Goal: Task Accomplishment & Management: Complete application form

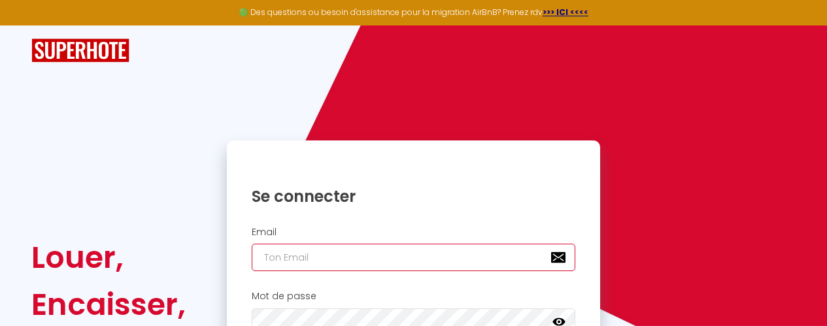
click at [299, 261] on input "email" at bounding box center [414, 257] width 324 height 27
type input "a"
checkbox input "true"
type input "ay"
checkbox input "true"
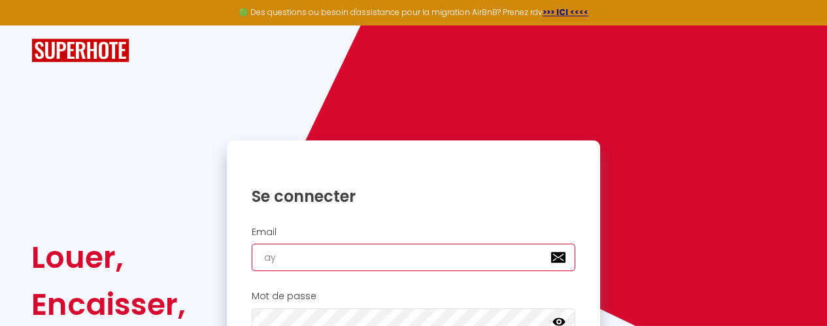
type input "aya"
checkbox input "true"
type input "ayac"
checkbox input "true"
type input "ayach"
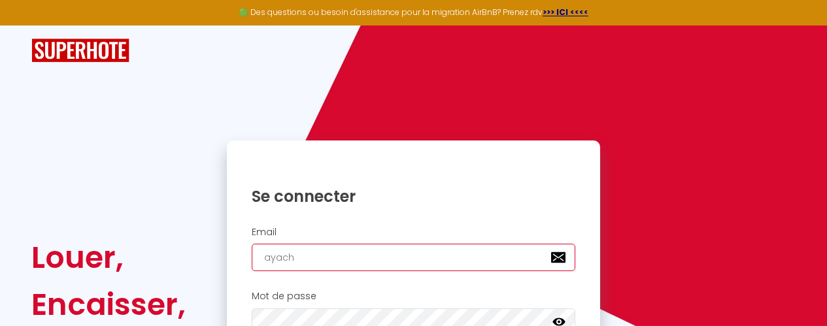
checkbox input "true"
type input "ayachi"
checkbox input "true"
type input "ayachi."
checkbox input "true"
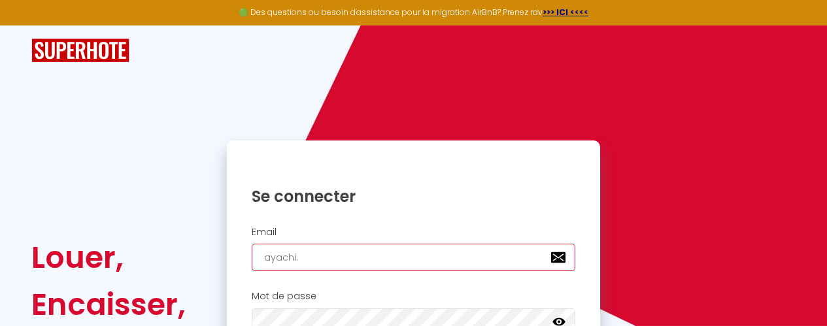
type input "ayachi.g"
checkbox input "true"
type input "[DOMAIN_NAME]"
checkbox input "true"
type input "ayachi.gha"
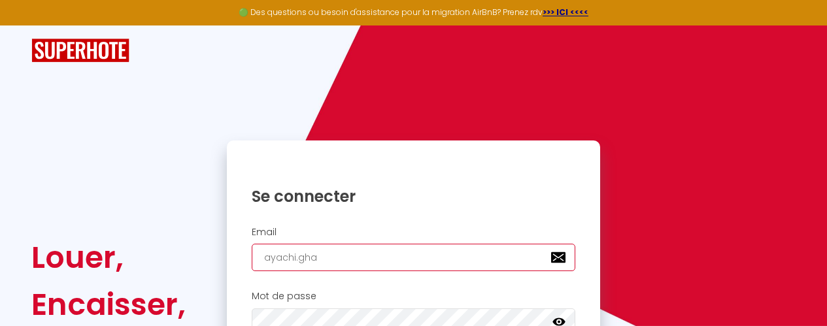
checkbox input "true"
type input "ayachi.ghal"
checkbox input "true"
type input "ayachi.ghalk"
checkbox input "true"
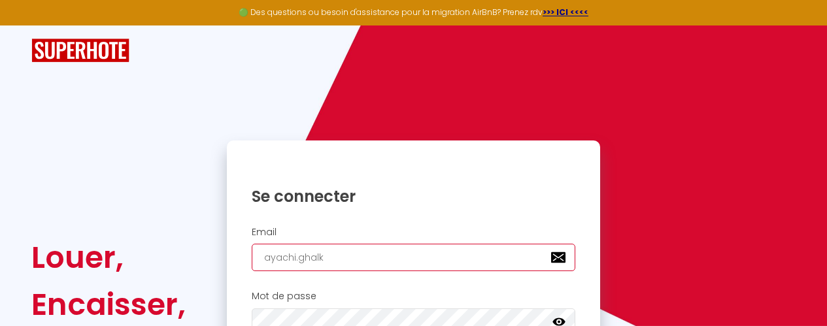
type input "ayachi.ghalka"
checkbox input "true"
type input "ayachi.ghalkao"
checkbox input "true"
type input "ayachi.ghalkaou"
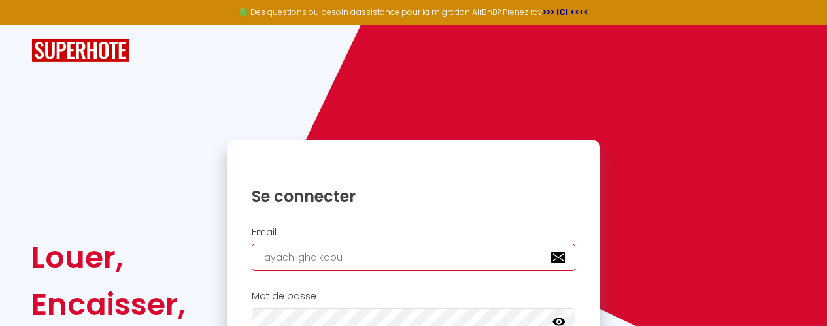
checkbox input "true"
type input "ayachi.ghalkaoui"
checkbox input "true"
type input "ayachi.ghalkaoui@"
checkbox input "true"
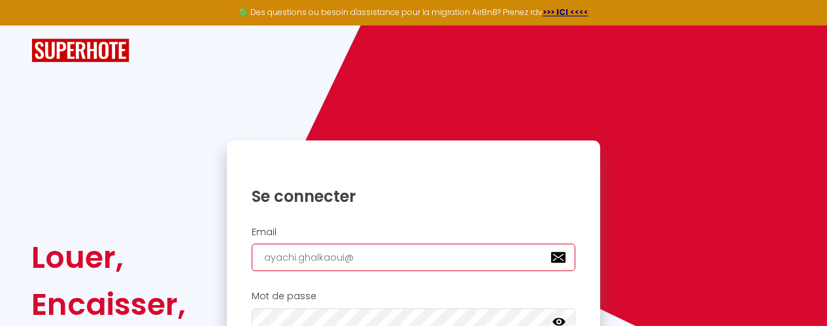
type input "ayachi.ghalkaoui@g"
checkbox input "true"
type input "ayachi.ghalkaoui@gm"
checkbox input "true"
type input "ayachi.ghalkaoui@gma"
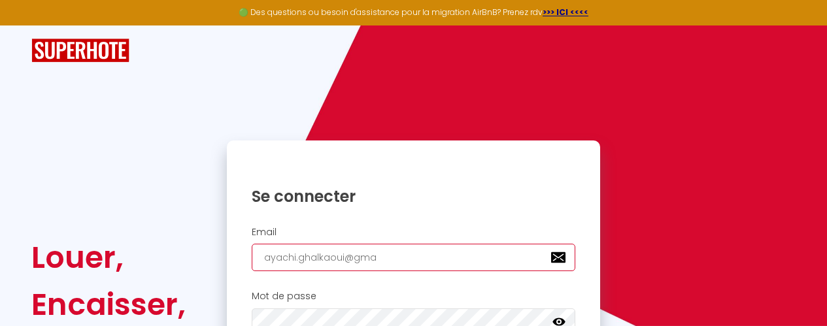
checkbox input "true"
type input "ayachi.ghalkaoui@gmai"
checkbox input "true"
type input "[EMAIL_ADDRESS]"
checkbox input "true"
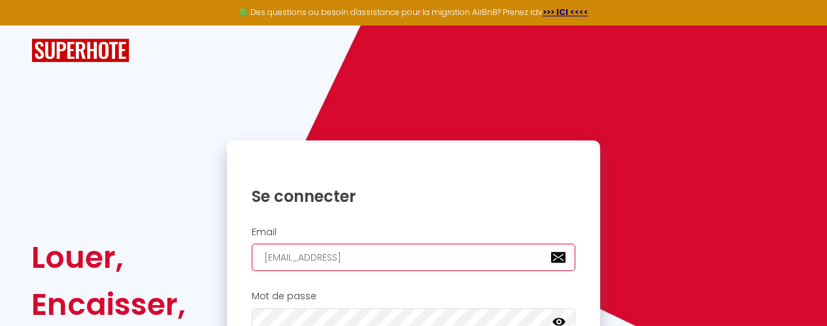
type input "[EMAIL_ADDRESS]."
checkbox input "true"
type input "ayachi.ghalkaoui@gmail.c"
checkbox input "true"
type input "[EMAIL_ADDRESS][DOMAIN_NAME]"
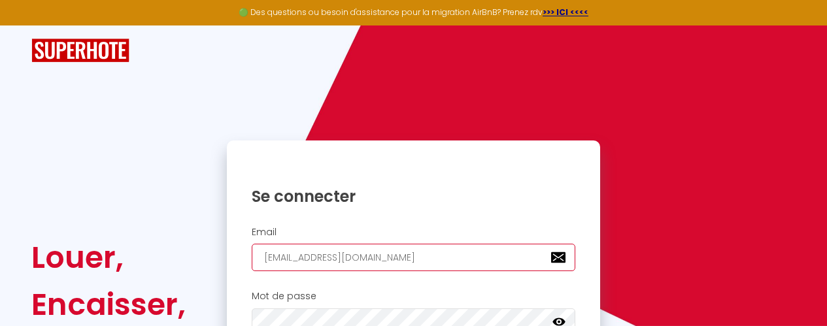
checkbox input "true"
type input "[EMAIL_ADDRESS][DOMAIN_NAME]"
checkbox input "true"
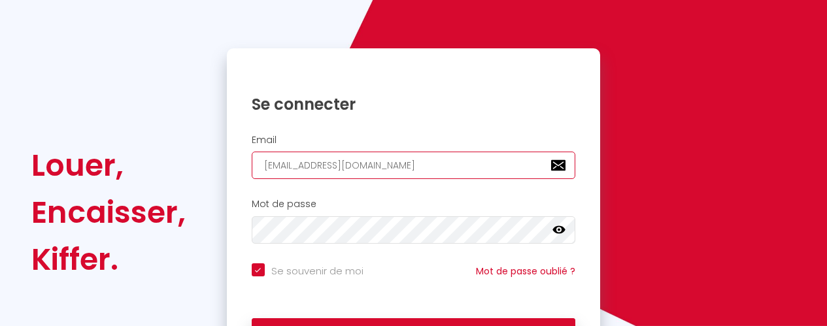
type input "[EMAIL_ADDRESS][DOMAIN_NAME]"
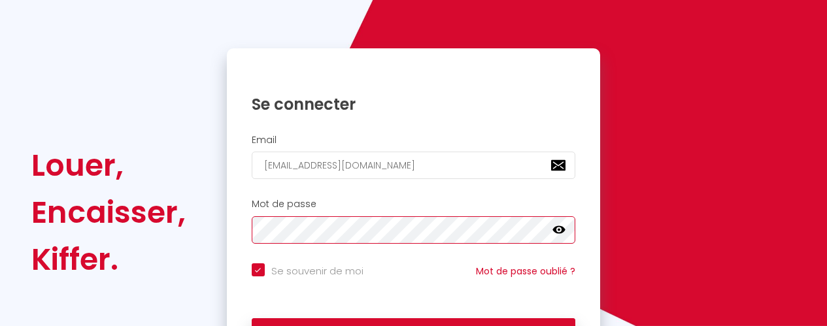
scroll to position [182, 0]
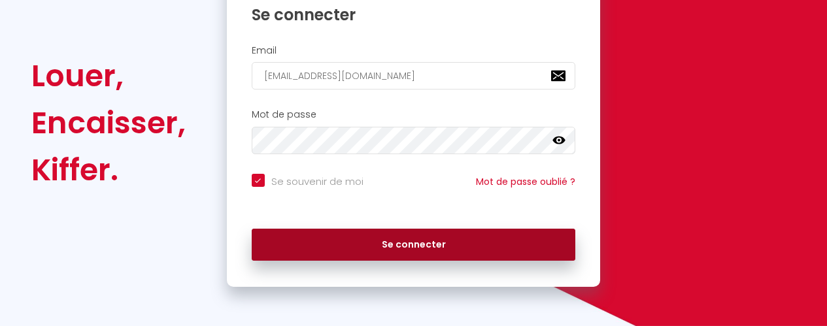
click at [391, 253] on button "Se connecter" at bounding box center [414, 245] width 324 height 33
checkbox input "true"
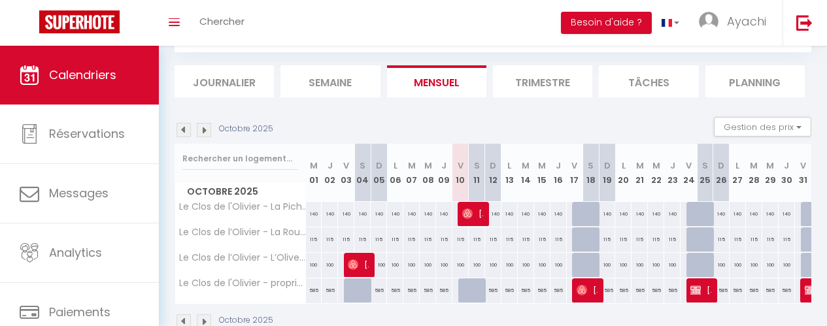
scroll to position [70, 0]
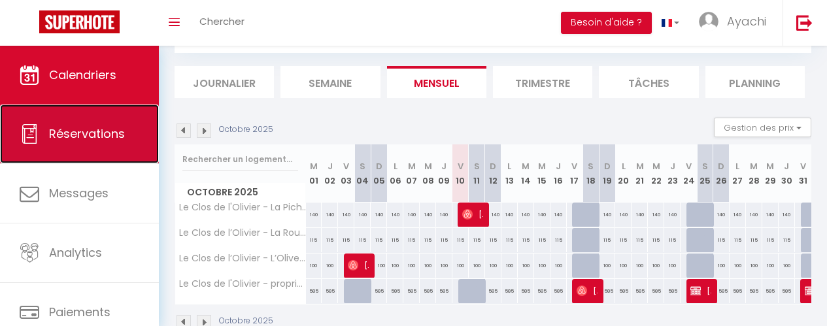
click at [92, 124] on link "Réservations" at bounding box center [79, 134] width 159 height 59
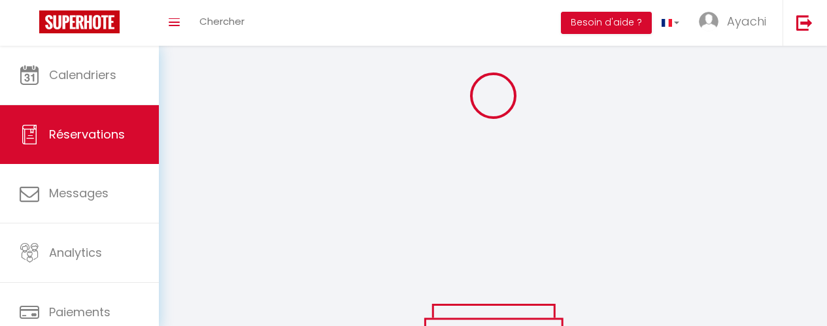
scroll to position [95, 0]
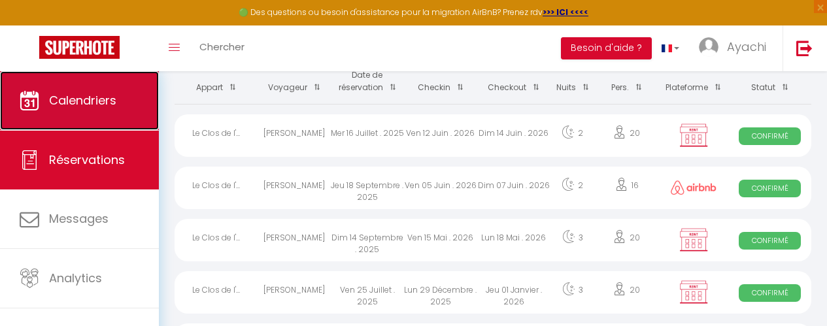
click at [85, 105] on span "Calendriers" at bounding box center [82, 100] width 67 height 16
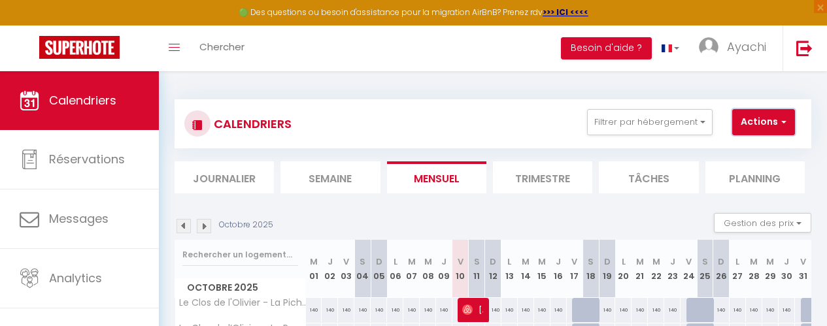
click at [781, 119] on span "button" at bounding box center [782, 121] width 8 height 13
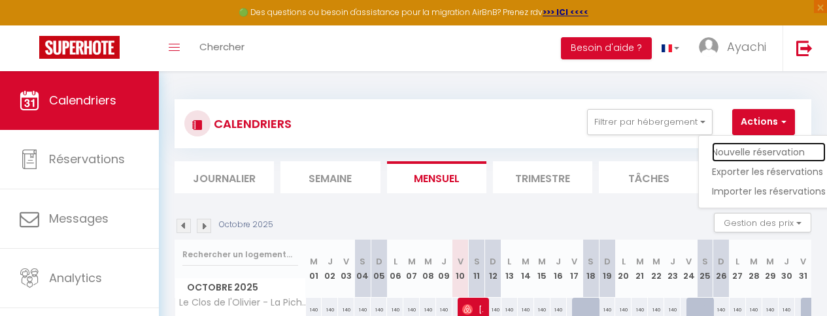
click at [761, 147] on link "Nouvelle réservation" at bounding box center [769, 153] width 114 height 20
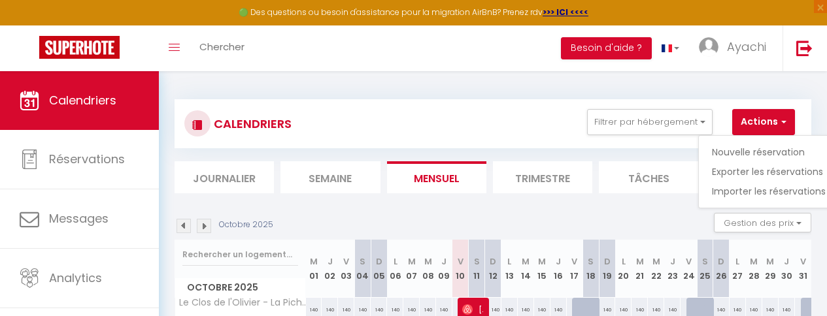
select select
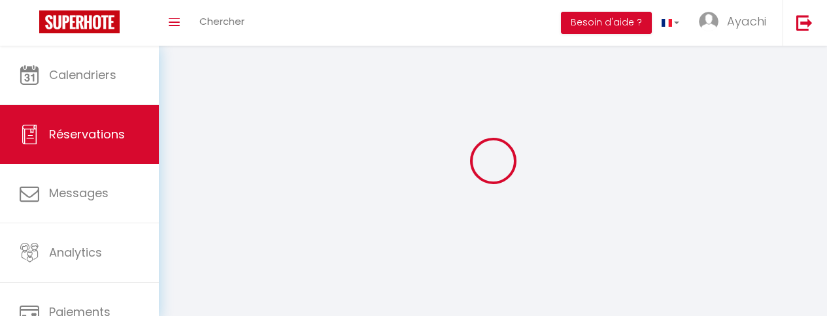
select select
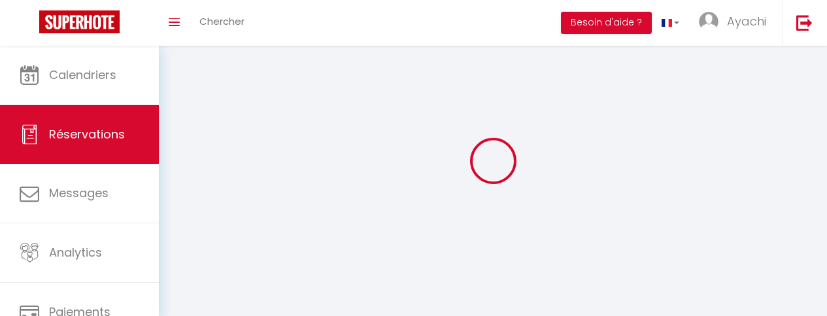
select select
checkbox input "false"
select select
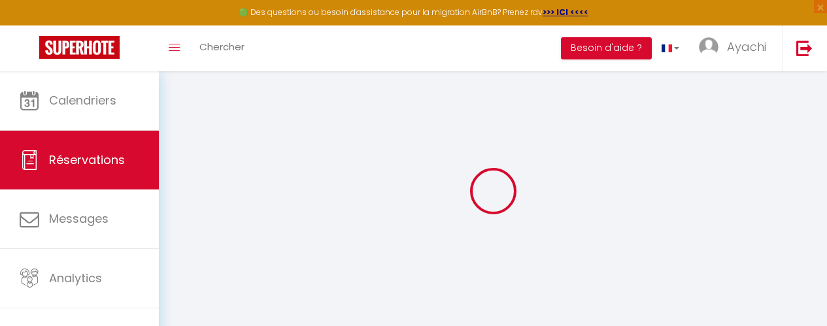
select select
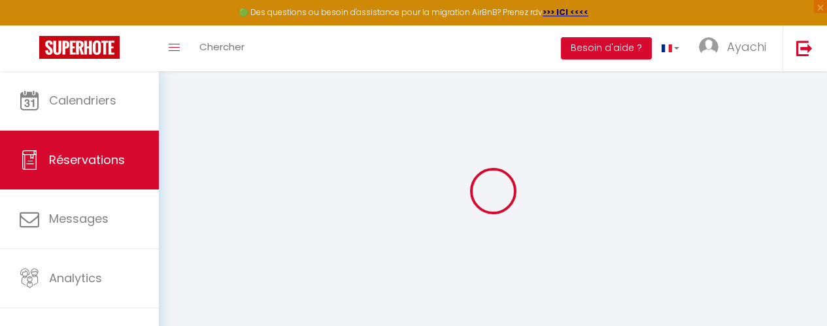
select select
checkbox input "false"
select select
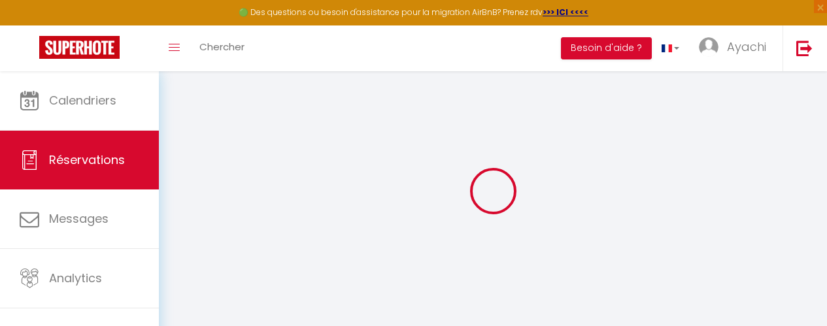
select select
checkbox input "false"
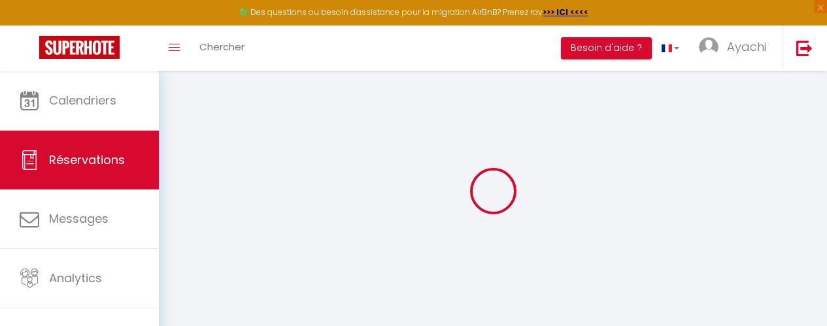
select select
checkbox input "false"
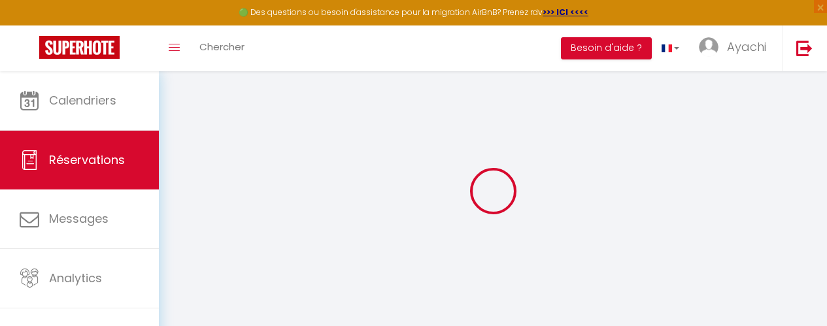
select select
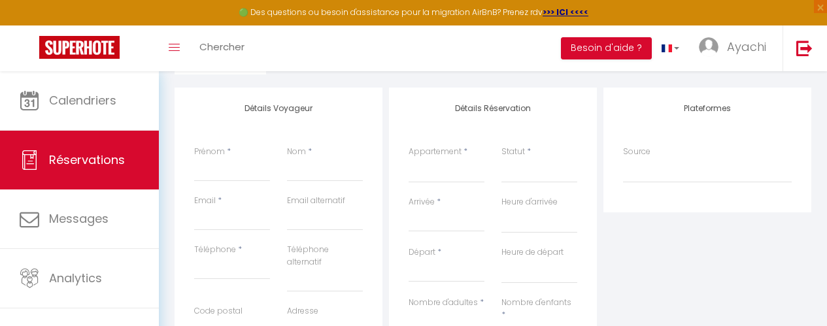
scroll to position [154, 0]
click at [211, 170] on input "Prénom" at bounding box center [232, 171] width 76 height 24
type input "C"
select select
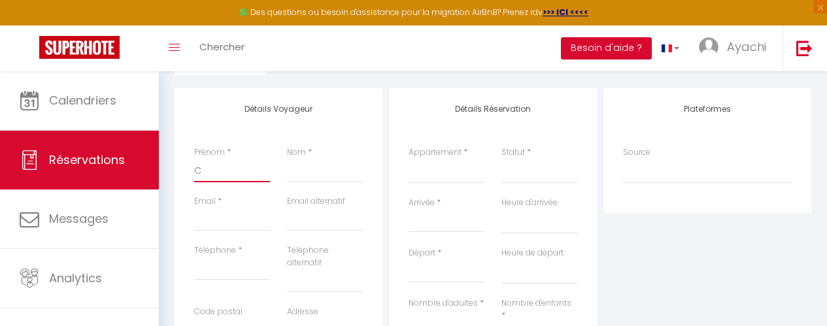
select select
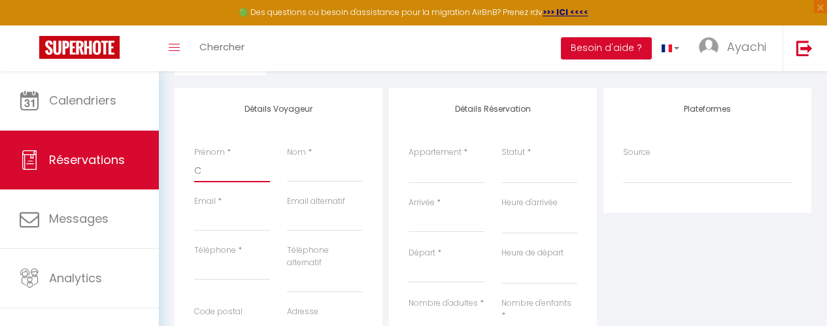
checkbox input "false"
type input "Ch"
select select
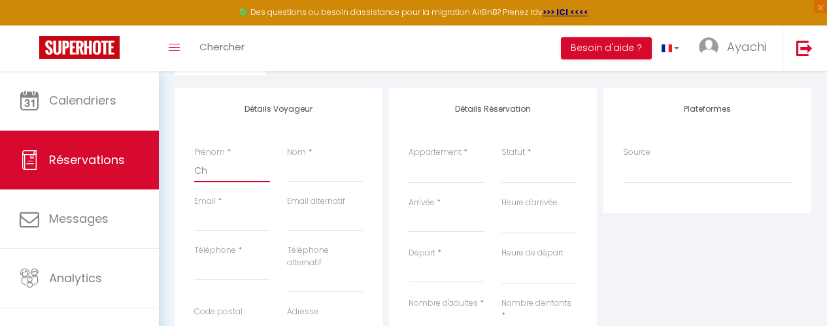
select select
checkbox input "false"
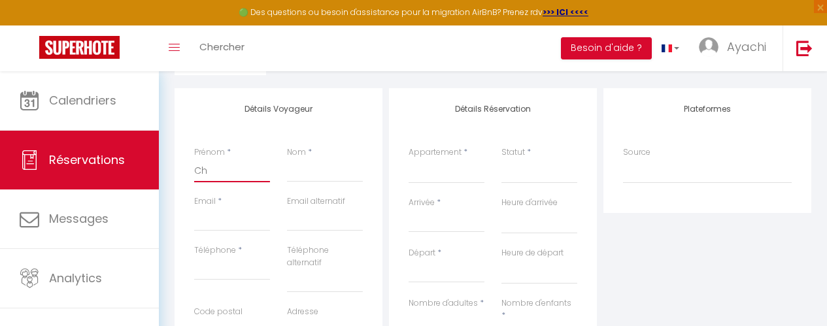
type input "Chr"
select select
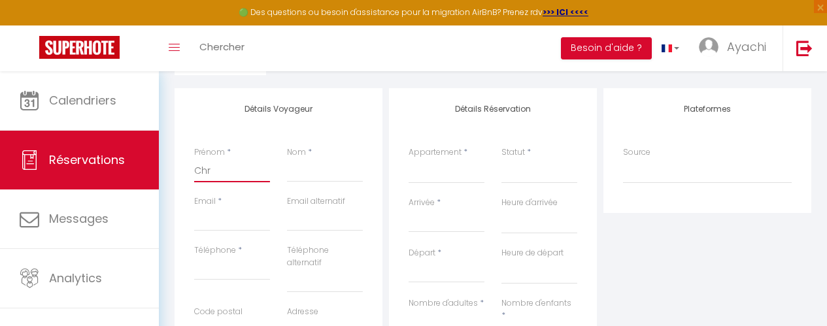
select select
checkbox input "false"
type input "Chri"
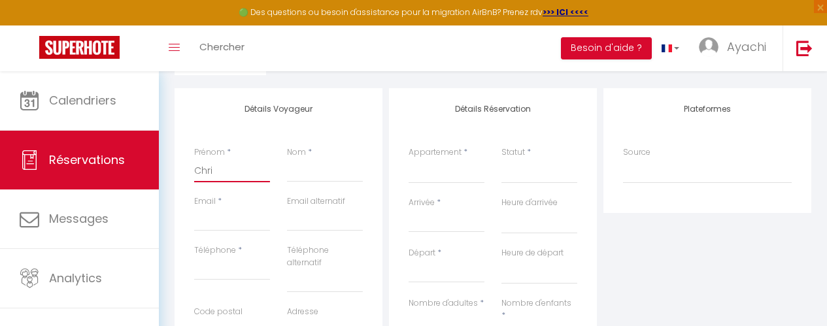
select select
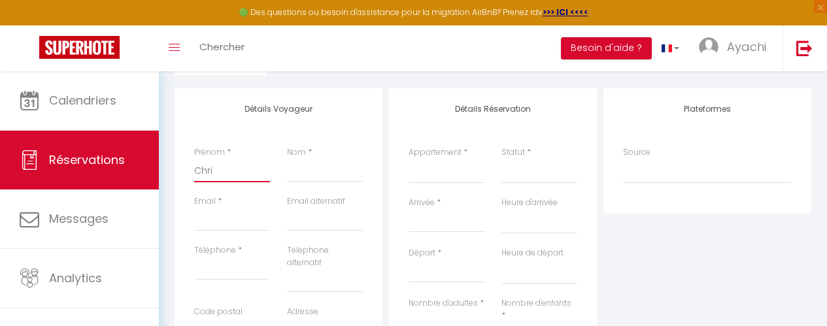
select select
checkbox input "false"
type input "[PERSON_NAME]"
select select
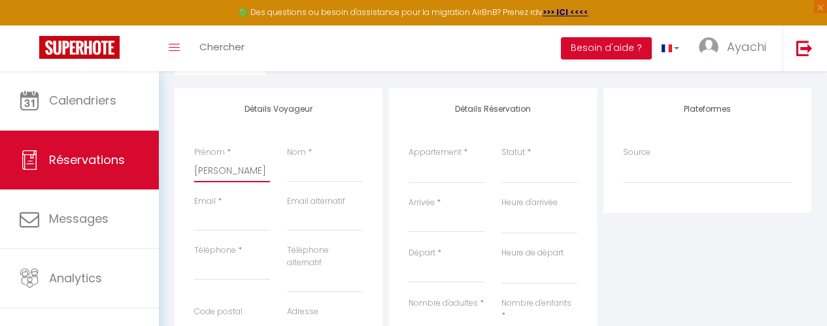
select select
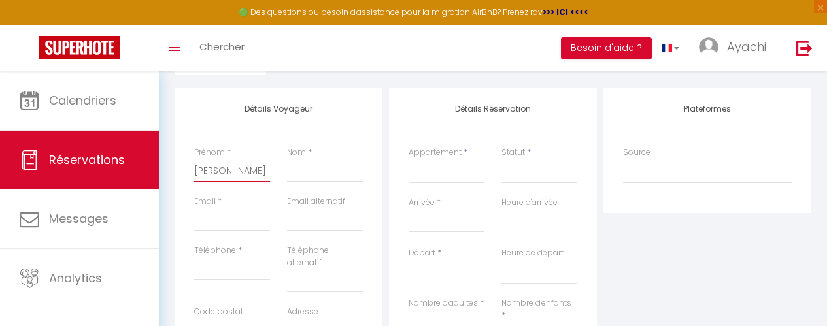
select select
checkbox input "false"
type input "[DEMOGRAPHIC_DATA]"
select select
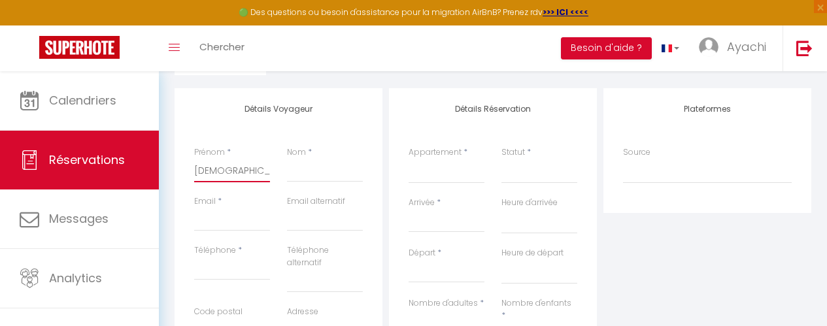
select select
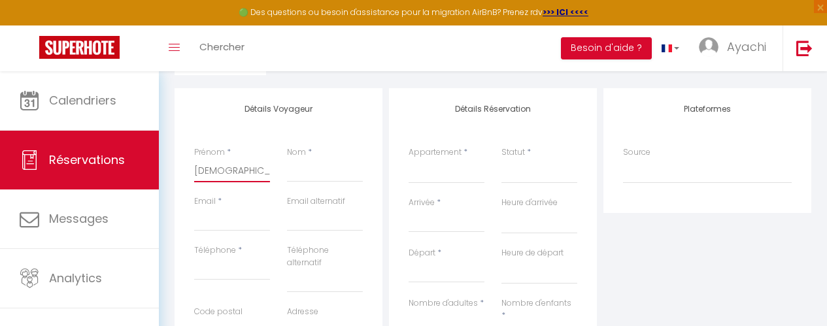
checkbox input "false"
type input "[DEMOGRAPHIC_DATA]"
select select
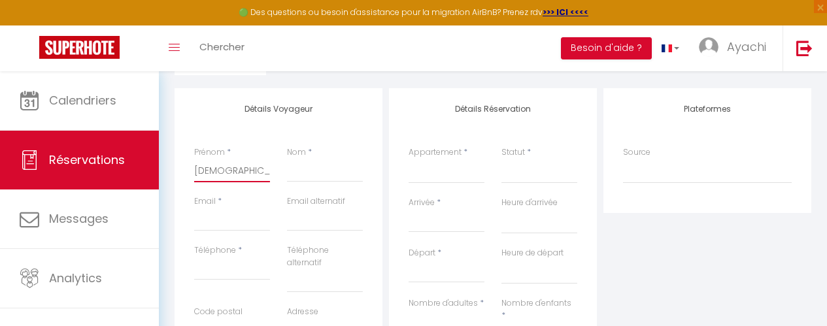
select select
checkbox input "false"
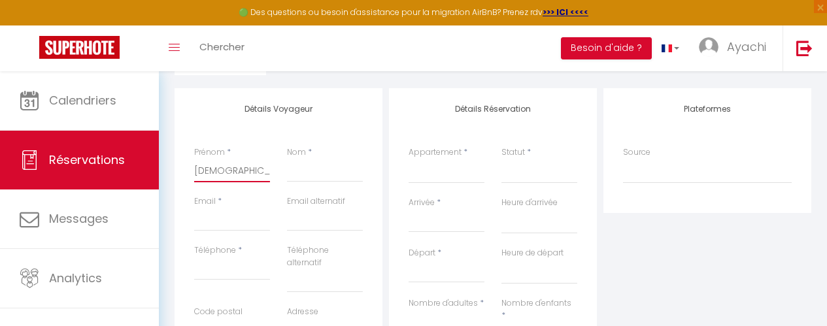
type input "[PERSON_NAME]"
select select
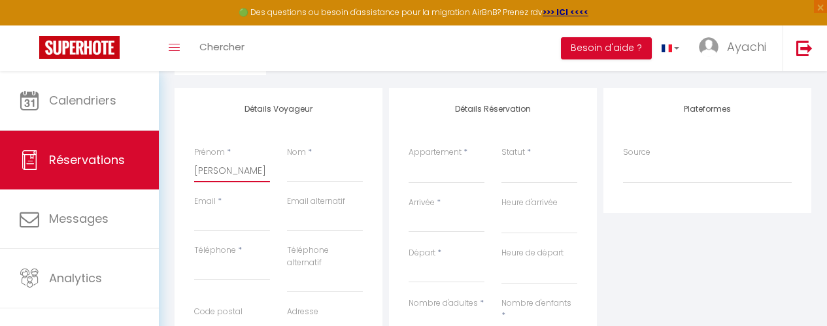
select select
checkbox input "false"
type input "[DEMOGRAPHIC_DATA]"
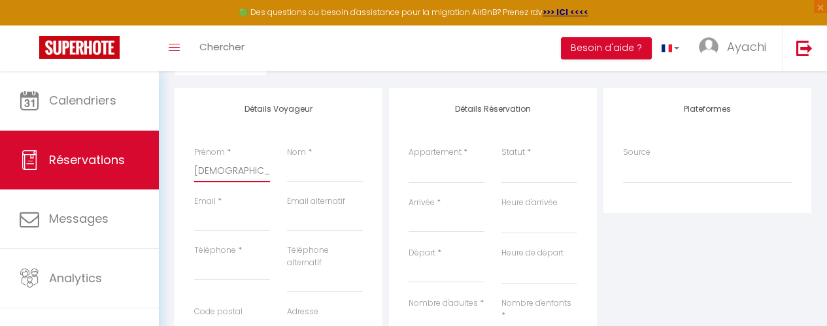
select select
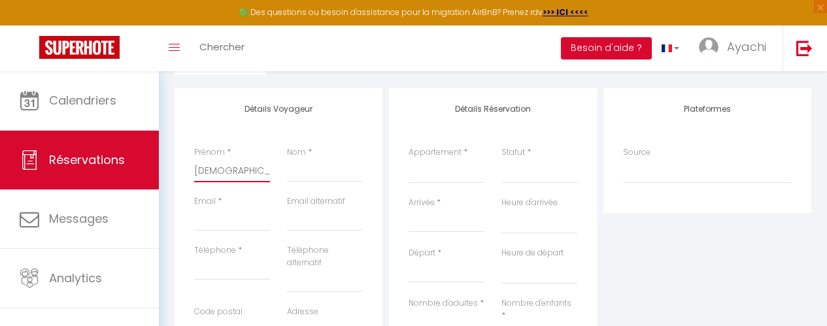
select select
checkbox input "false"
type input "[PERSON_NAME]"
select select
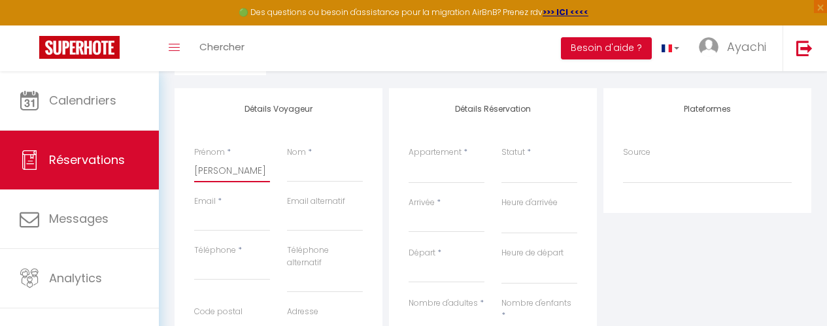
select select
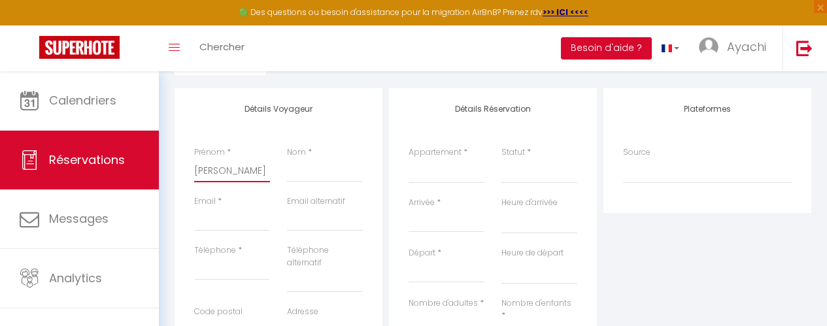
select select
checkbox input "false"
type input "[PERSON_NAME]"
select select
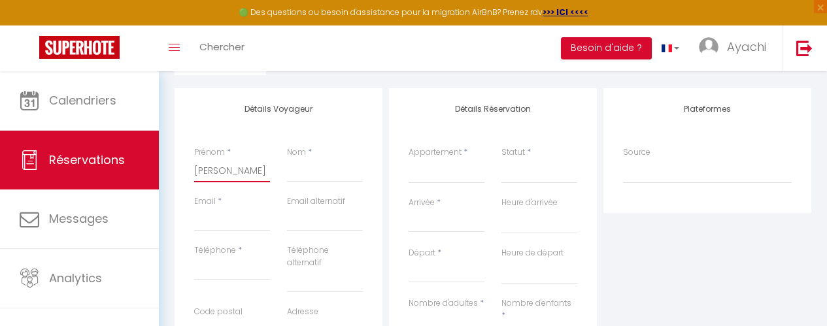
select select
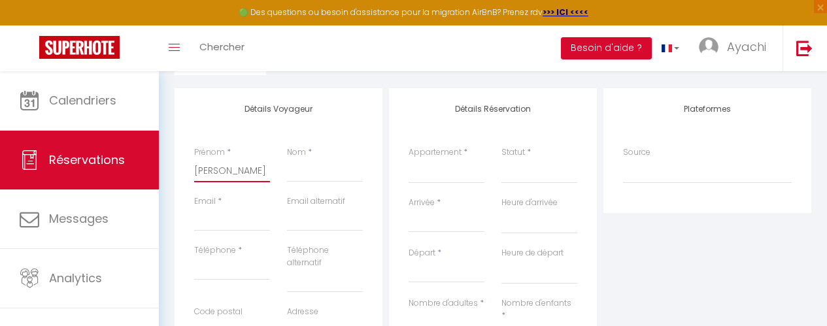
checkbox input "false"
type input "[PERSON_NAME]"
click at [305, 175] on input "Nom" at bounding box center [325, 171] width 76 height 24
type input "S"
select select
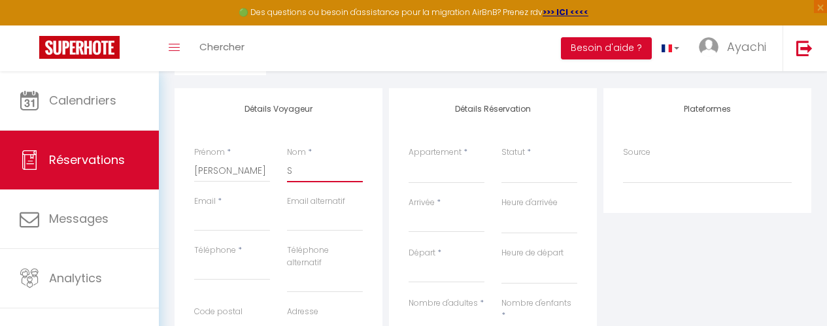
select select
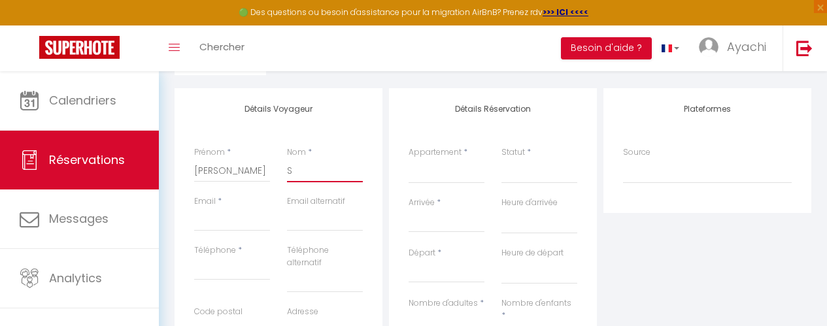
select select
checkbox input "false"
type input "SA"
select select
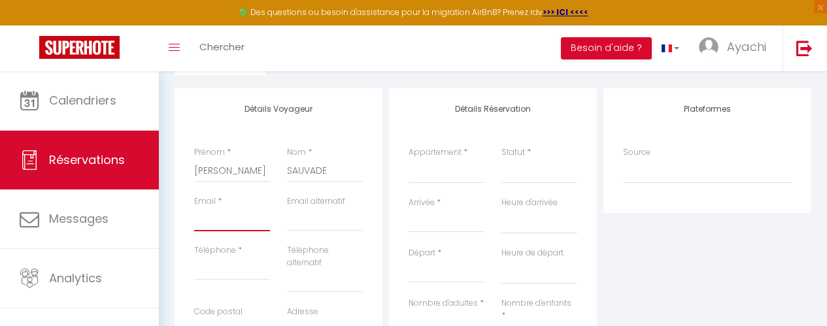
click at [223, 211] on input "Email client" at bounding box center [232, 220] width 76 height 24
click at [203, 270] on input "Téléphone" at bounding box center [232, 269] width 76 height 24
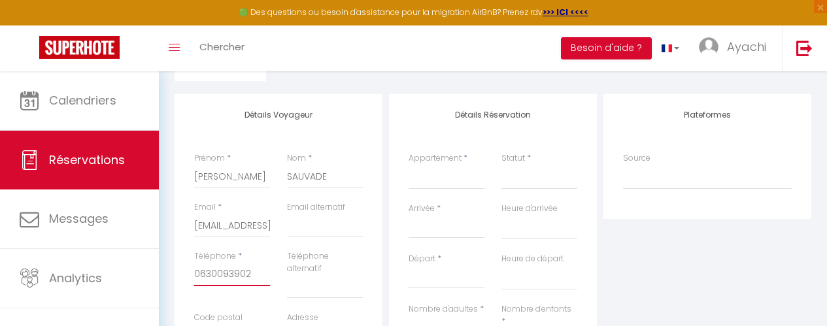
scroll to position [146, 0]
click at [430, 174] on select "Le Clos de l'Olivier - La Picholine Le Clos de l’Olivier - La Rougette Le Clos …" at bounding box center [447, 178] width 76 height 25
click at [409, 166] on select "Le Clos de l'Olivier - La Picholine Le Clos de l’Olivier - La Rougette Le Clos …" at bounding box center [447, 178] width 76 height 25
click at [540, 181] on select "Confirmé Non Confirmé [PERSON_NAME] par le voyageur No Show Request" at bounding box center [540, 178] width 76 height 25
click at [502, 166] on select "Confirmé Non Confirmé [PERSON_NAME] par le voyageur No Show Request" at bounding box center [540, 178] width 76 height 25
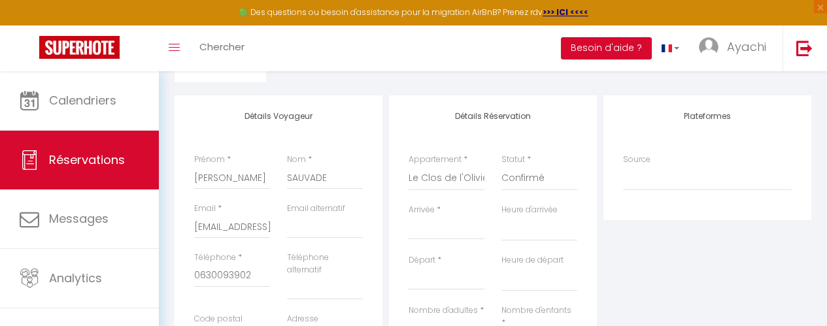
click at [425, 224] on input "Arrivée" at bounding box center [447, 229] width 76 height 17
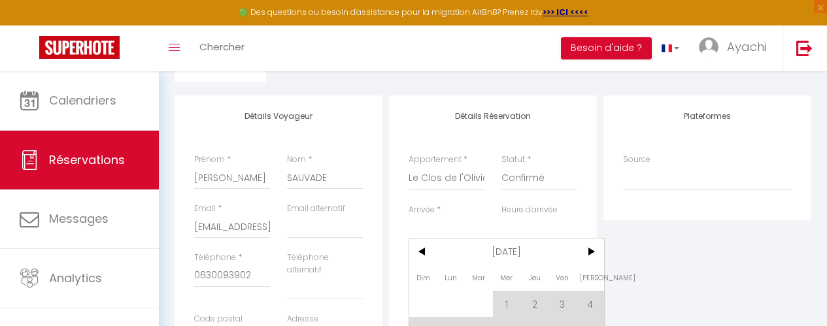
scroll to position [302, 0]
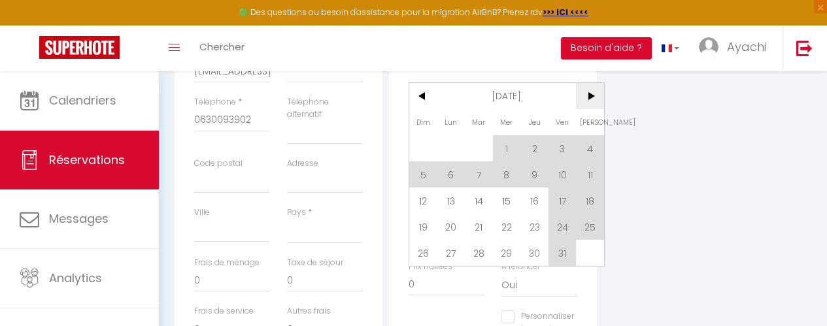
click at [590, 94] on span ">" at bounding box center [590, 96] width 28 height 26
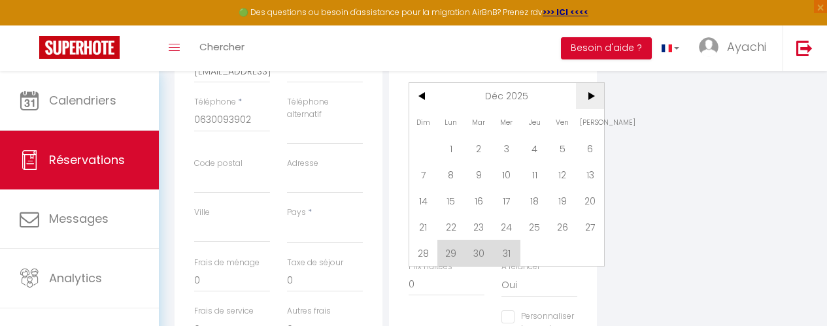
click at [590, 94] on span ">" at bounding box center [590, 96] width 28 height 26
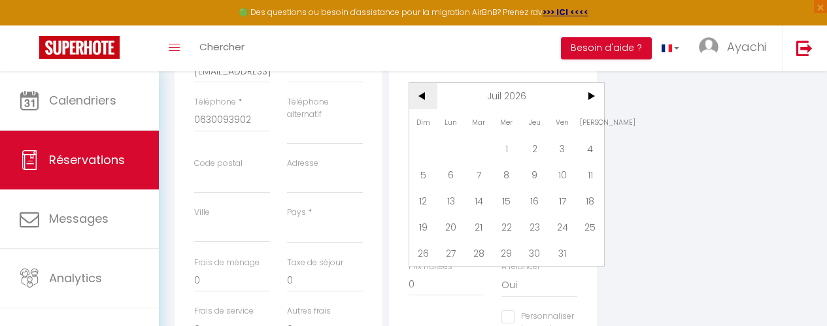
click at [422, 90] on span "<" at bounding box center [423, 96] width 28 height 26
click at [592, 99] on span ">" at bounding box center [590, 96] width 28 height 26
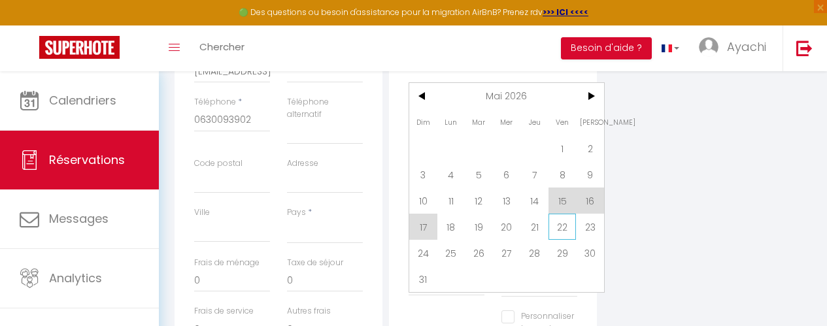
click at [560, 219] on span "22" at bounding box center [563, 227] width 28 height 26
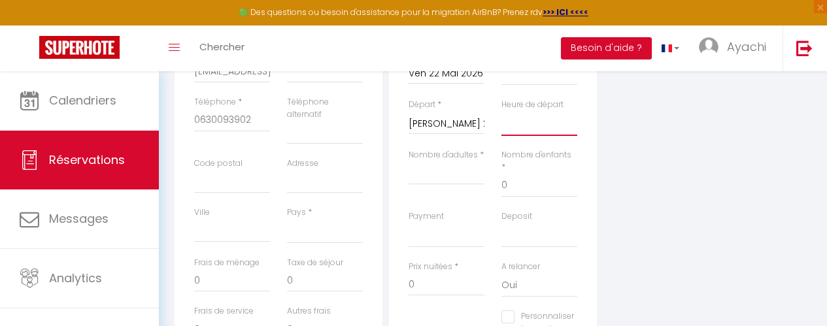
click at [534, 128] on select "00:00 00:30 01:00 01:30 02:00 02:30 03:00 03:30 04:00 04:30 05:00 05:30 06:00 0…" at bounding box center [540, 123] width 76 height 25
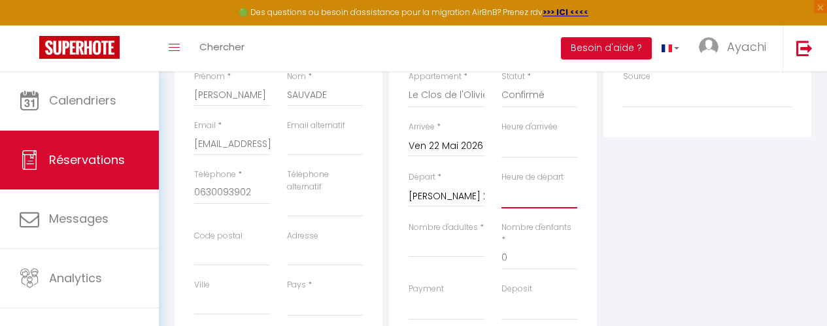
scroll to position [220, 0]
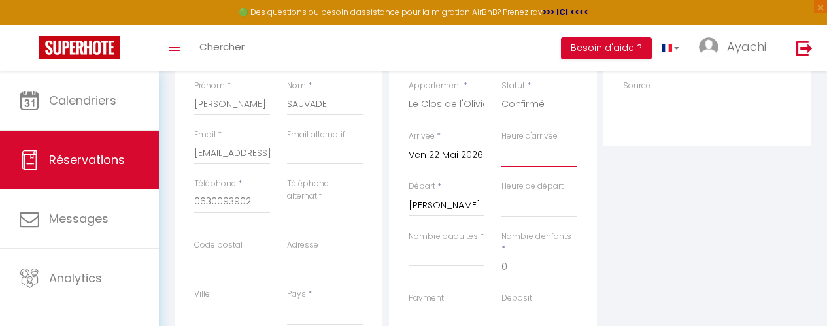
click at [520, 152] on select "00:00 00:30 01:00 01:30 02:00 02:30 03:00 03:30 04:00 04:30 05:00 05:30 06:00 0…" at bounding box center [540, 155] width 76 height 25
click at [502, 143] on select "00:00 00:30 01:00 01:30 02:00 02:30 03:00 03:30 04:00 04:30 05:00 05:30 06:00 0…" at bounding box center [540, 155] width 76 height 25
click at [452, 211] on input "[PERSON_NAME] 23 Mai 2026" at bounding box center [447, 205] width 76 height 17
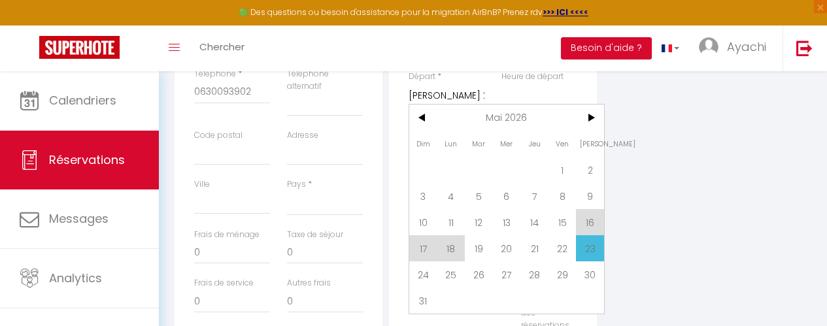
scroll to position [332, 0]
click at [448, 273] on span "25" at bounding box center [451, 273] width 28 height 26
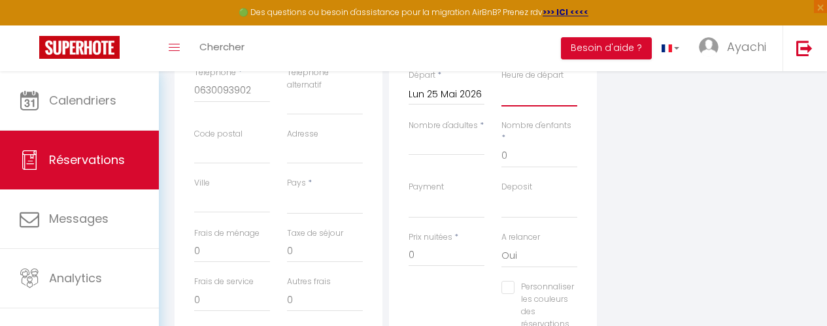
click at [532, 95] on select "00:00 00:30 01:00 01:30 02:00 02:30 03:00 03:30 04:00 04:30 05:00 05:30 06:00 0…" at bounding box center [540, 94] width 76 height 25
click at [502, 82] on select "00:00 00:30 01:00 01:30 02:00 02:30 03:00 03:30 04:00 04:30 05:00 05:30 06:00 0…" at bounding box center [540, 94] width 76 height 25
click at [424, 152] on input "Nombre d'adultes" at bounding box center [447, 144] width 76 height 24
click at [539, 152] on input "0" at bounding box center [540, 157] width 76 height 24
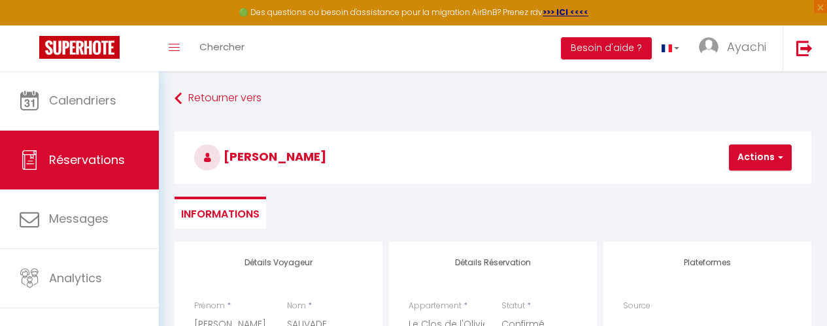
scroll to position [10, 0]
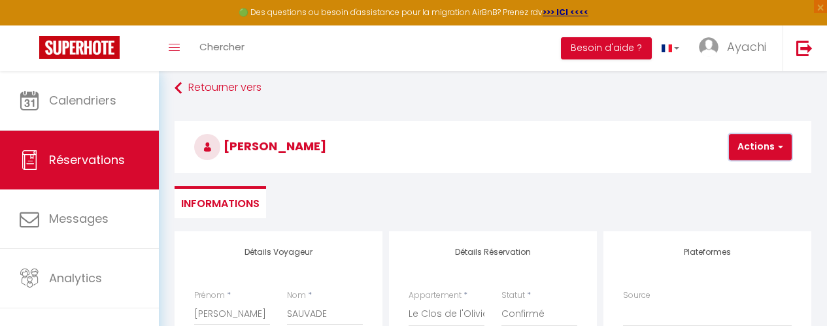
click at [782, 146] on span "button" at bounding box center [779, 147] width 8 height 12
click at [756, 173] on link "Enregistrer" at bounding box center [771, 175] width 103 height 17
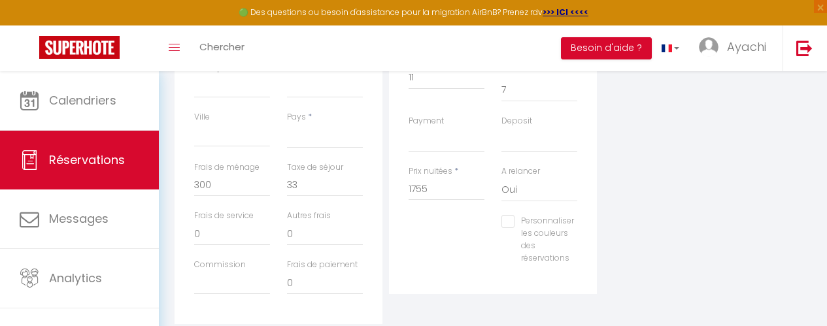
scroll to position [402, 0]
click at [308, 128] on select "[GEOGRAPHIC_DATA] [GEOGRAPHIC_DATA] [GEOGRAPHIC_DATA] [GEOGRAPHIC_DATA] [GEOGRA…" at bounding box center [325, 131] width 76 height 25
click at [287, 119] on select "[GEOGRAPHIC_DATA] [GEOGRAPHIC_DATA] [GEOGRAPHIC_DATA] [GEOGRAPHIC_DATA] [GEOGRA…" at bounding box center [325, 131] width 76 height 25
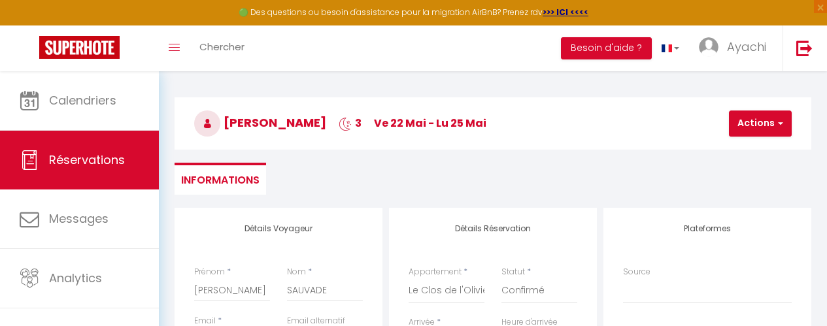
scroll to position [33, 0]
click at [779, 120] on span "button" at bounding box center [779, 124] width 8 height 12
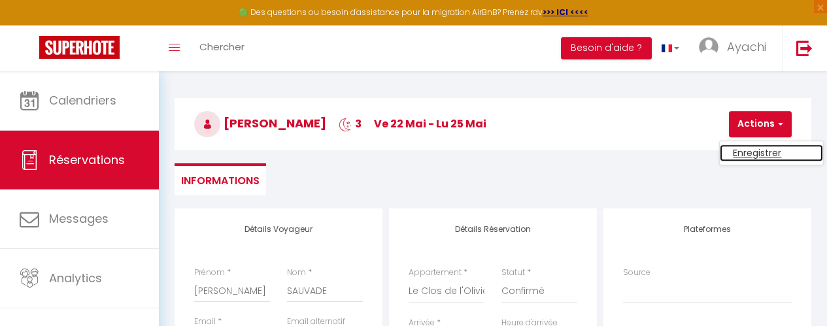
click at [755, 154] on link "Enregistrer" at bounding box center [771, 153] width 103 height 17
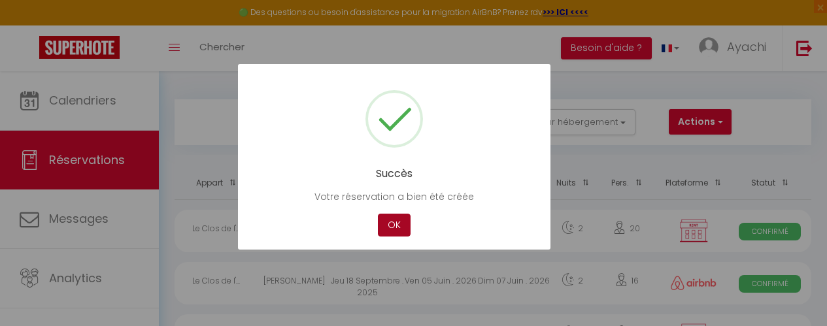
click at [400, 218] on button "OK" at bounding box center [394, 225] width 33 height 23
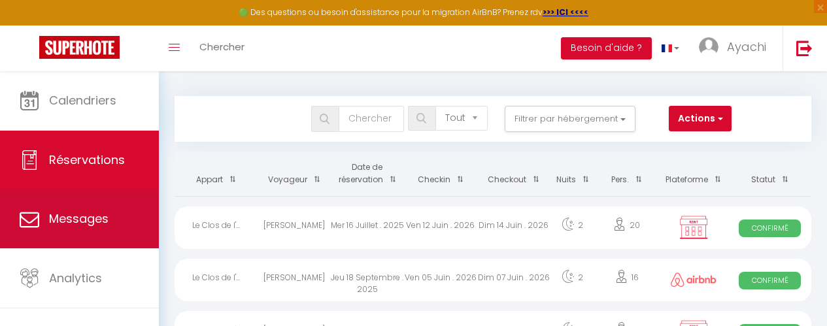
scroll to position [3, 0]
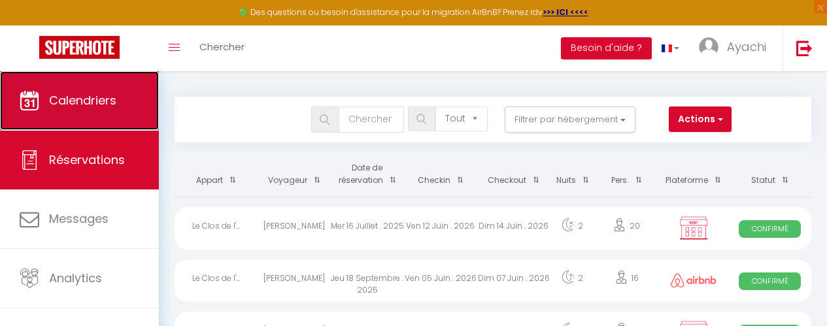
click at [80, 99] on span "Calendriers" at bounding box center [82, 100] width 67 height 16
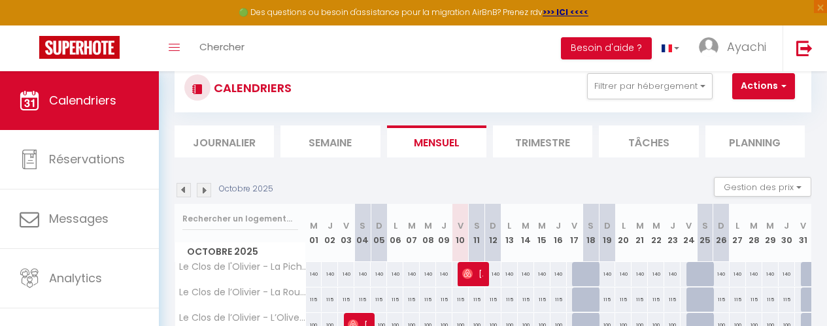
scroll to position [35, 0]
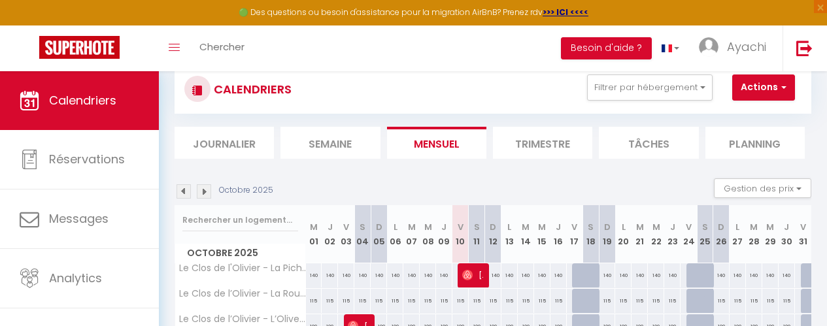
click at [539, 143] on li "Trimestre" at bounding box center [542, 143] width 99 height 32
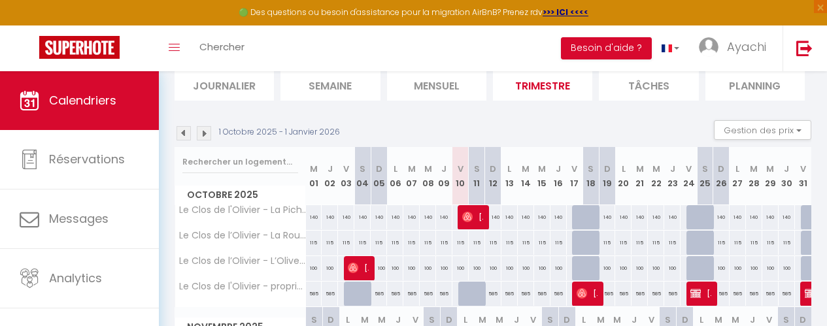
scroll to position [92, 0]
click at [206, 131] on img at bounding box center [204, 134] width 14 height 14
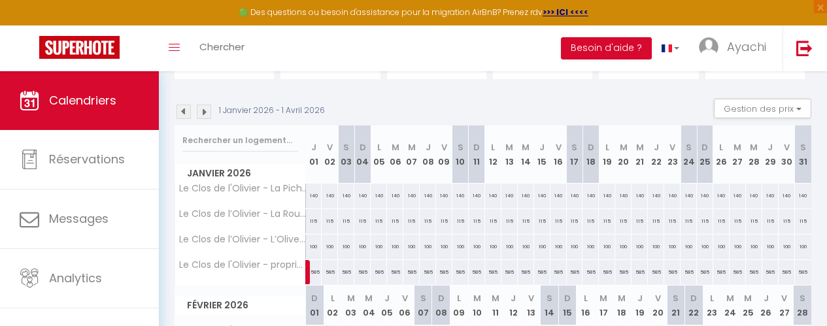
scroll to position [114, 0]
click at [205, 106] on img at bounding box center [204, 112] width 14 height 14
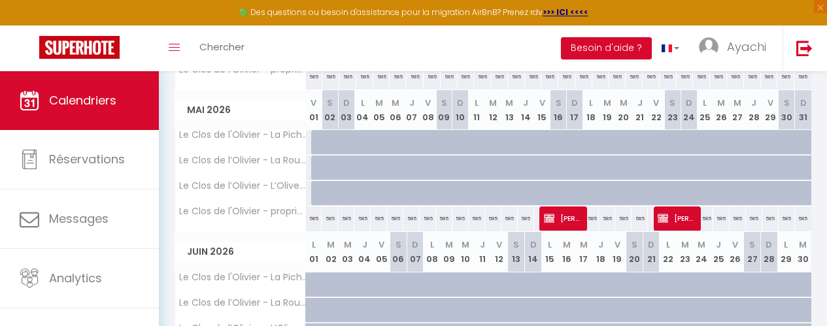
scroll to position [311, 0]
click at [555, 217] on span "[PERSON_NAME]" at bounding box center [563, 217] width 38 height 25
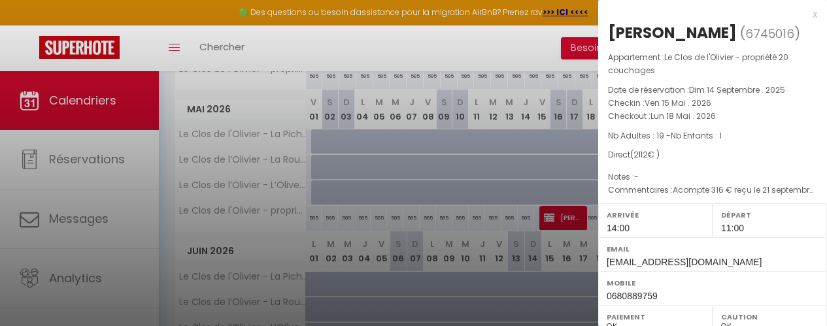
click at [590, 221] on div at bounding box center [413, 163] width 827 height 326
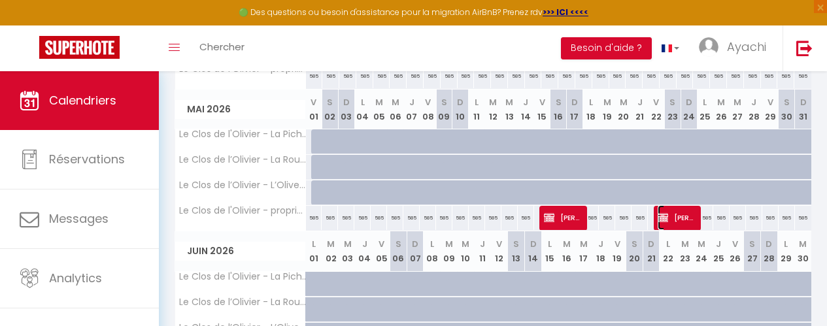
click at [673, 212] on span "[PERSON_NAME]" at bounding box center [677, 217] width 38 height 25
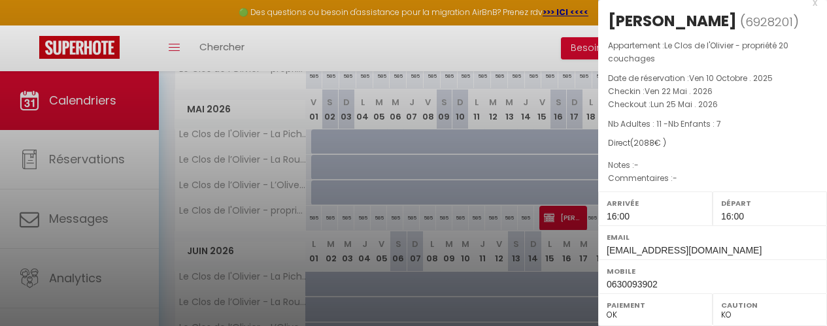
scroll to position [11, 0]
click at [582, 235] on div at bounding box center [413, 163] width 827 height 326
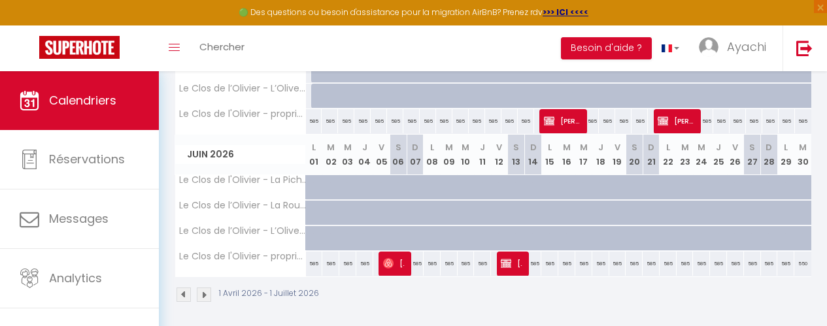
scroll to position [422, 0]
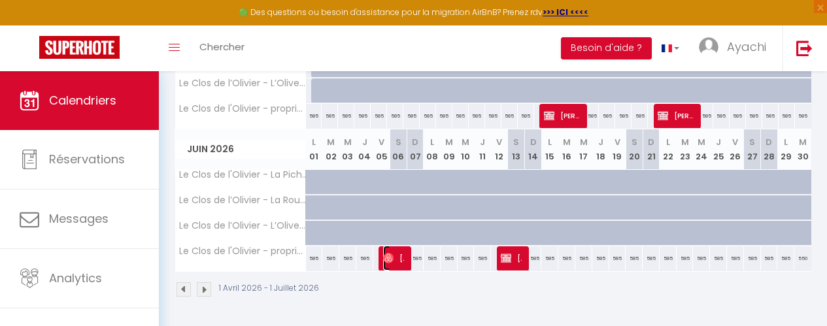
click at [390, 246] on span "[PERSON_NAME]" at bounding box center [394, 258] width 22 height 25
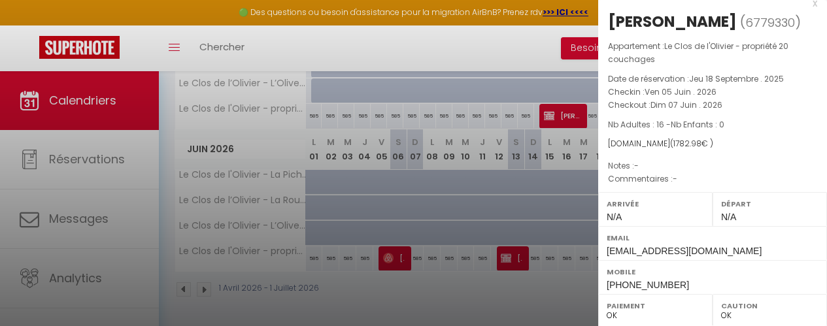
click at [425, 272] on div at bounding box center [413, 163] width 827 height 326
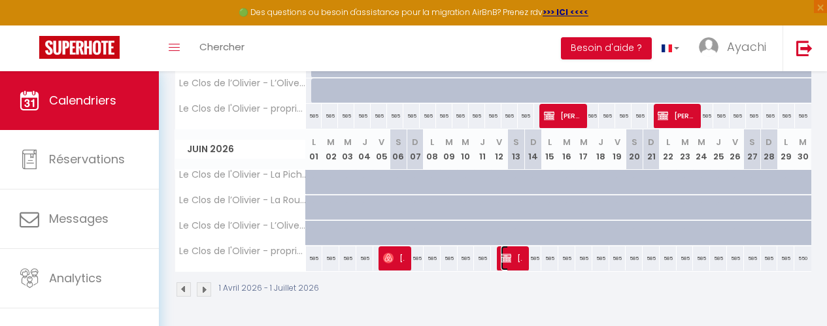
click at [511, 247] on span "[PERSON_NAME]" at bounding box center [512, 258] width 22 height 25
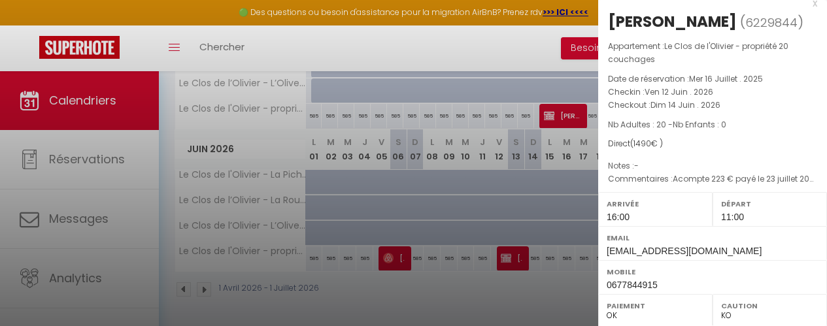
click at [505, 284] on div at bounding box center [413, 163] width 827 height 326
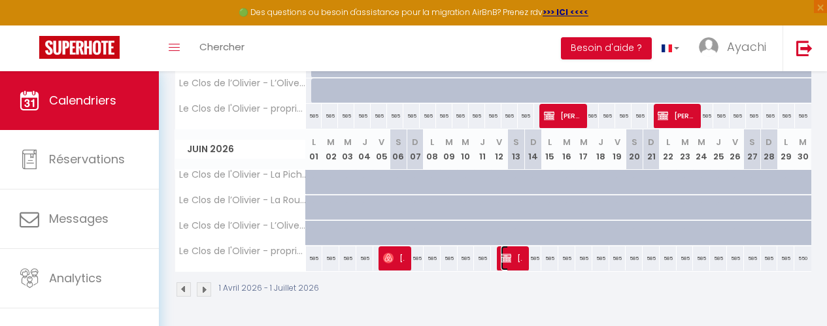
click at [503, 253] on img at bounding box center [506, 258] width 10 height 10
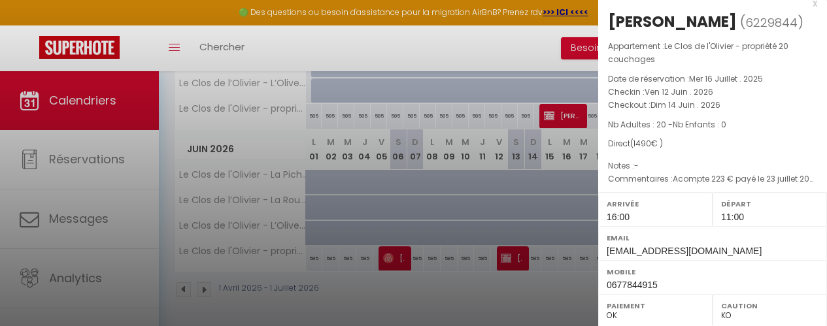
click at [388, 241] on div at bounding box center [413, 163] width 827 height 326
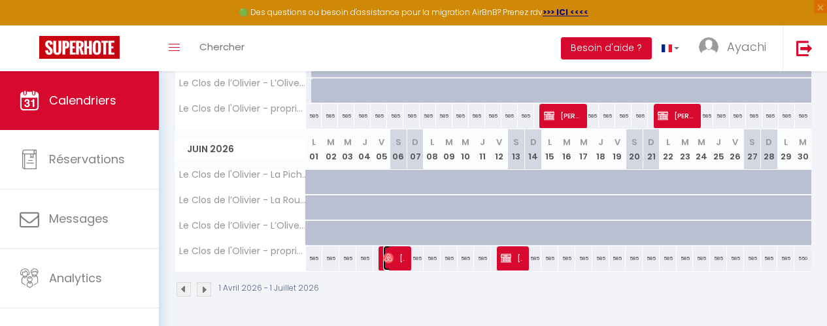
click at [388, 254] on span "[PERSON_NAME]" at bounding box center [394, 258] width 22 height 25
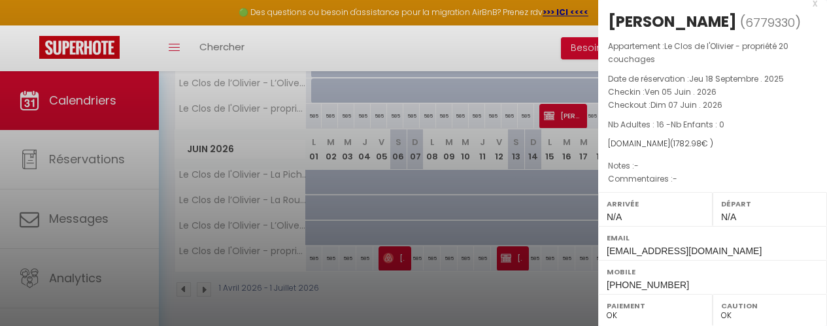
click at [405, 291] on div at bounding box center [413, 163] width 827 height 326
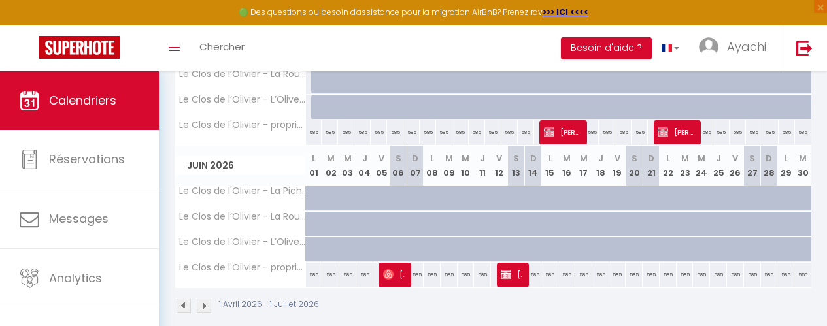
scroll to position [392, 0]
